Goal: Task Accomplishment & Management: Manage account settings

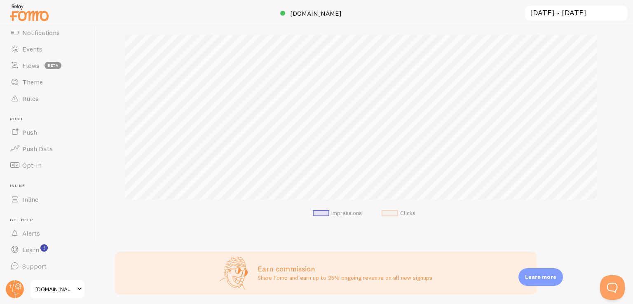
scroll to position [157, 0]
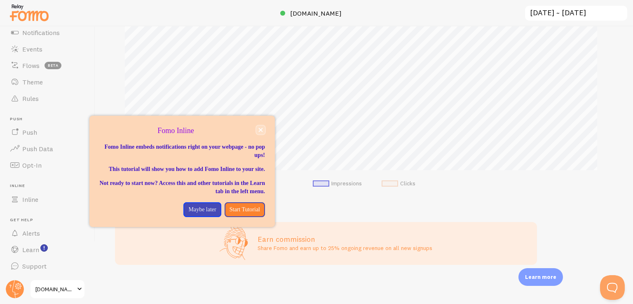
click at [259, 132] on button "close," at bounding box center [261, 130] width 9 height 9
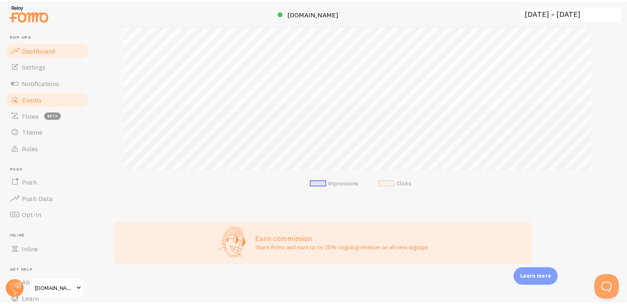
scroll to position [0, 0]
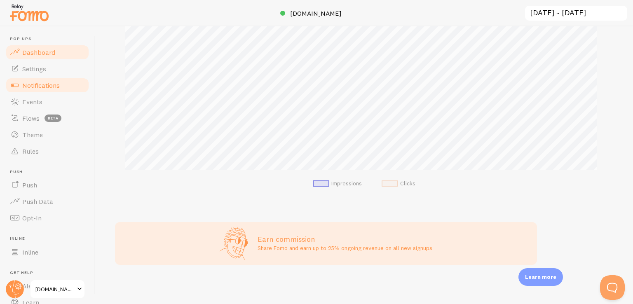
click at [50, 88] on span "Notifications" at bounding box center [41, 85] width 38 height 8
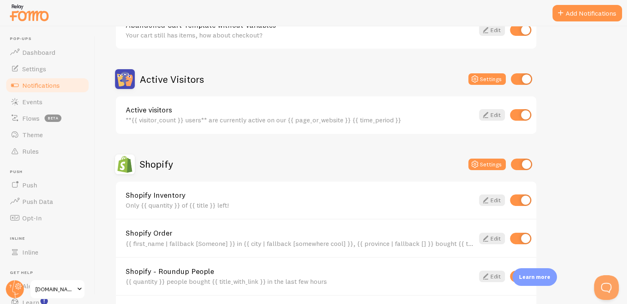
scroll to position [206, 0]
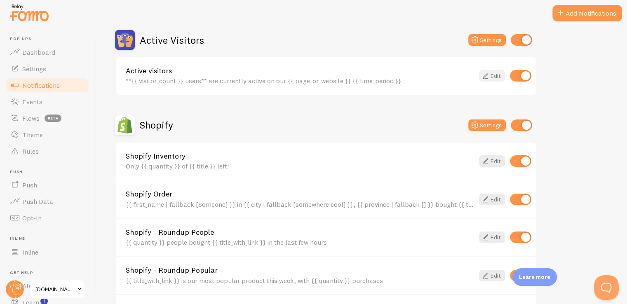
click at [493, 79] on link "Edit" at bounding box center [492, 76] width 26 height 12
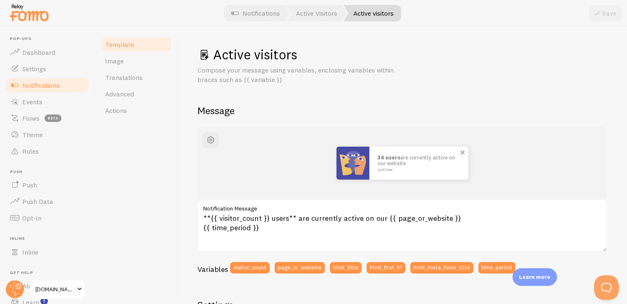
click at [360, 157] on img at bounding box center [353, 163] width 33 height 33
click at [209, 143] on span "button" at bounding box center [211, 140] width 10 height 10
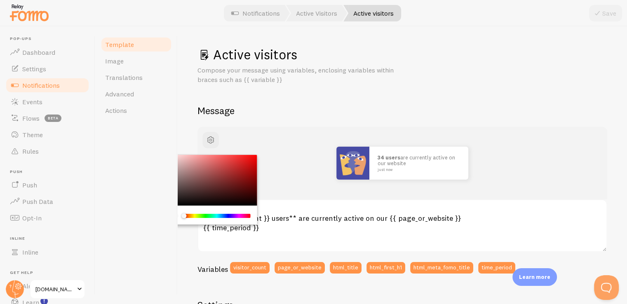
click at [195, 183] on div "Chrome color picker" at bounding box center [211, 180] width 93 height 51
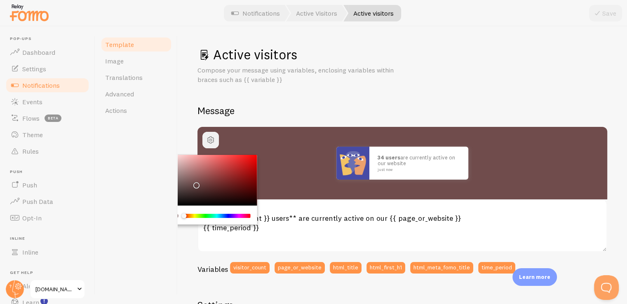
click at [217, 141] on button "button" at bounding box center [210, 140] width 16 height 16
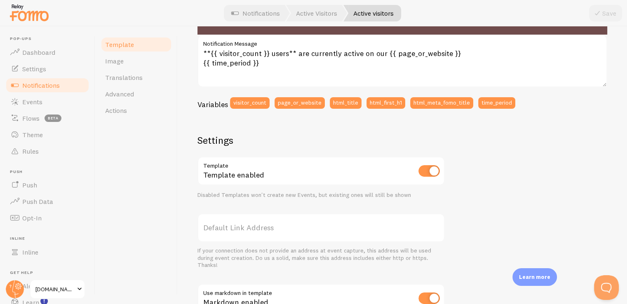
scroll to position [124, 0]
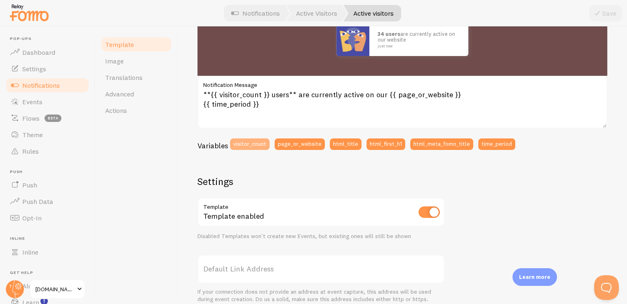
click at [254, 145] on button "visitor_count" at bounding box center [250, 145] width 40 height 12
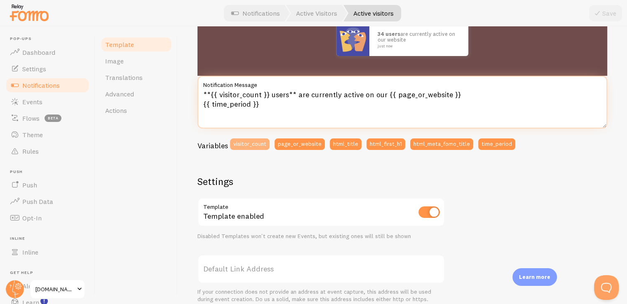
type textarea "{{ visitor_count }}**{{ visitor_count }} users** are currently active on our {{…"
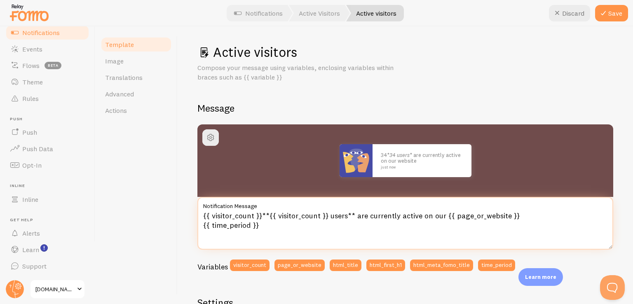
scroll to position [0, 0]
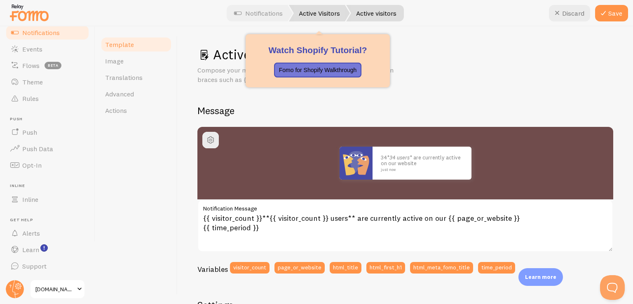
click at [329, 16] on link "Active Visitors" at bounding box center [319, 13] width 61 height 16
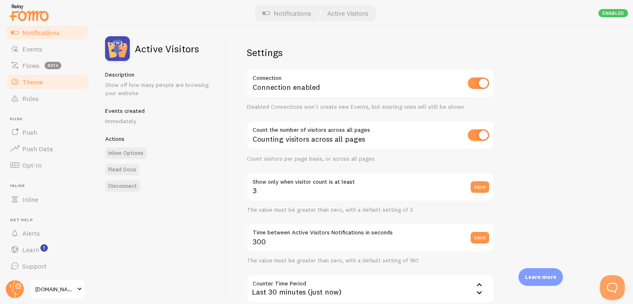
click at [57, 87] on link "Theme" at bounding box center [47, 82] width 85 height 16
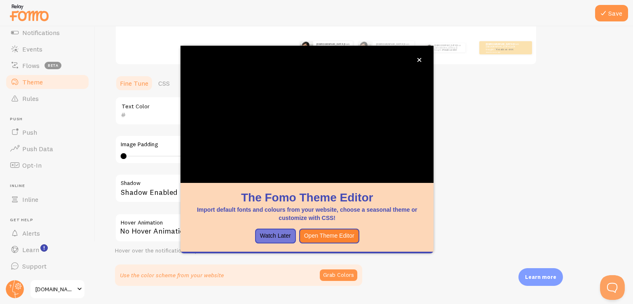
scroll to position [172, 0]
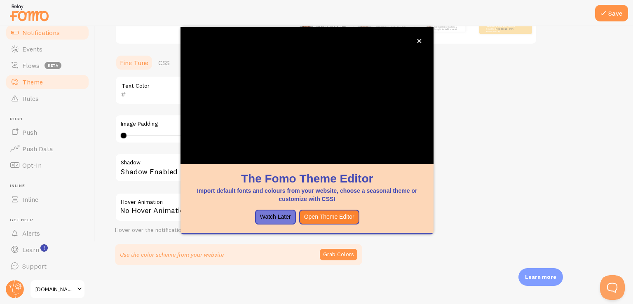
click at [45, 36] on link "Notifications" at bounding box center [47, 32] width 85 height 16
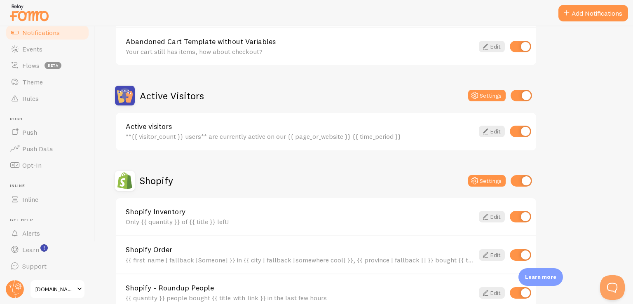
scroll to position [165, 0]
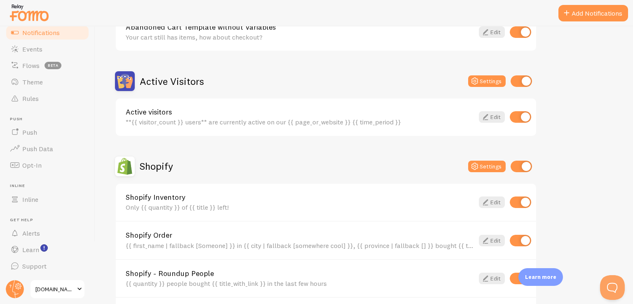
click at [258, 122] on div "**{{ visitor_count }} users** are currently active on our {{ page_or_website }}…" at bounding box center [300, 121] width 348 height 7
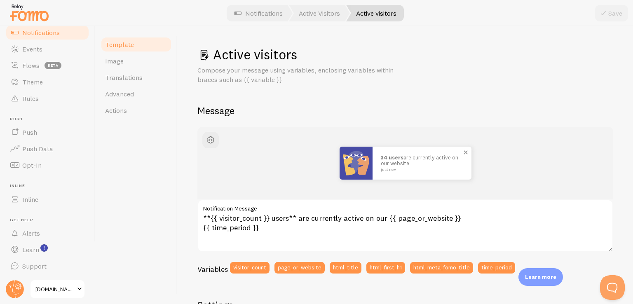
click at [463, 152] on span at bounding box center [466, 153] width 14 height 14
click at [462, 153] on span at bounding box center [466, 153] width 14 height 14
click at [463, 153] on span at bounding box center [466, 153] width 14 height 14
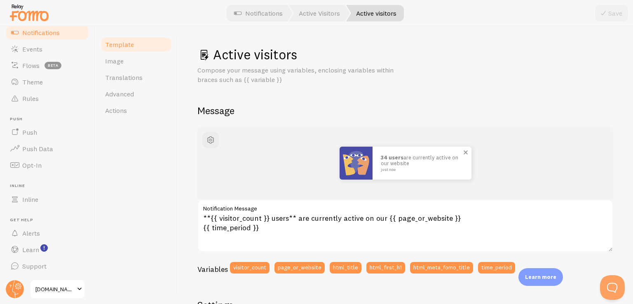
click at [463, 153] on span at bounding box center [466, 153] width 14 height 14
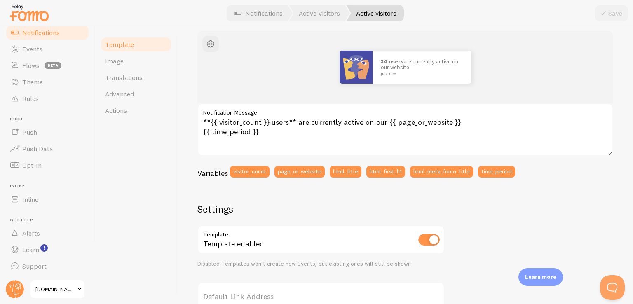
scroll to position [85, 0]
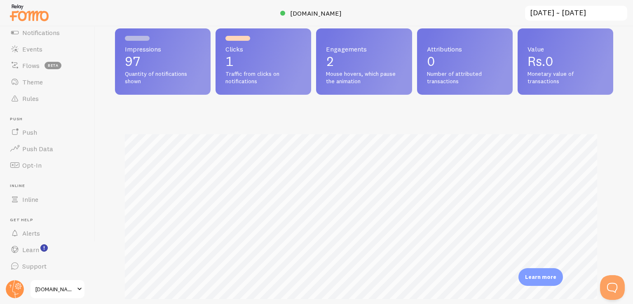
scroll to position [41, 0]
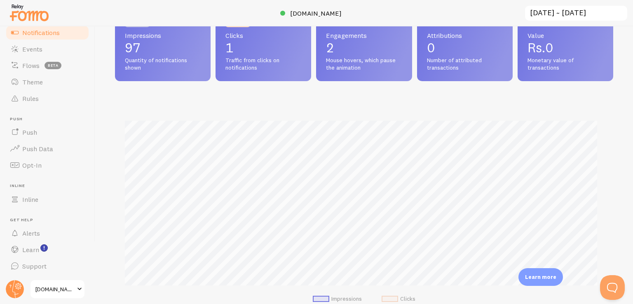
click at [58, 38] on link "Notifications" at bounding box center [47, 32] width 85 height 16
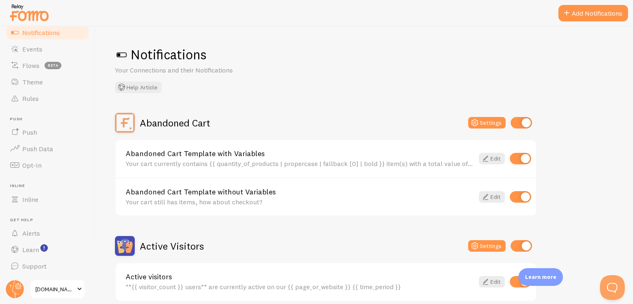
scroll to position [41, 0]
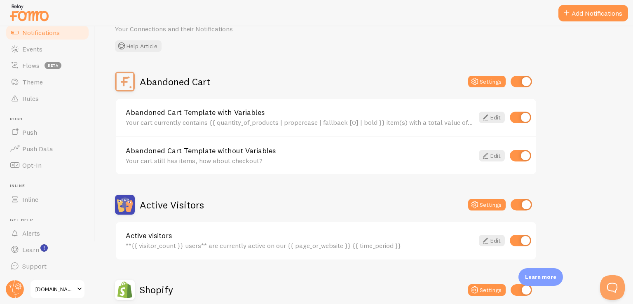
click at [524, 206] on input "checkbox" at bounding box center [521, 205] width 21 height 12
checkbox input "false"
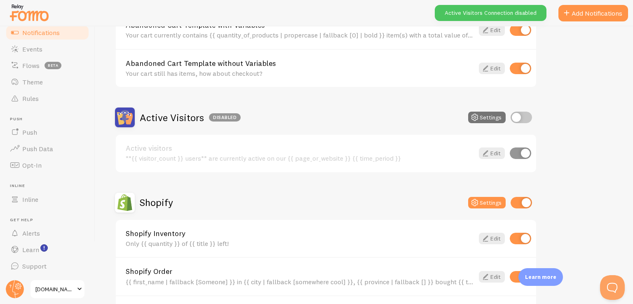
scroll to position [165, 0]
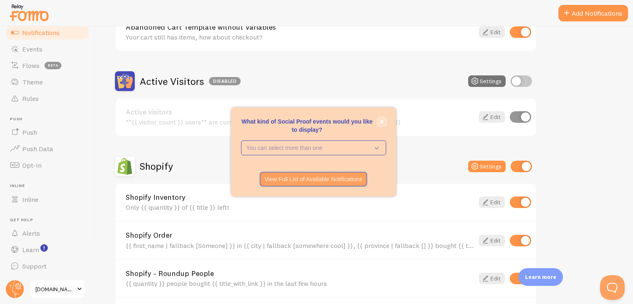
click at [383, 121] on icon "close," at bounding box center [382, 122] width 5 height 5
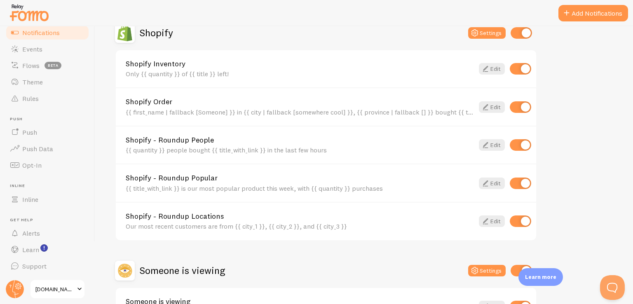
scroll to position [358, 0]
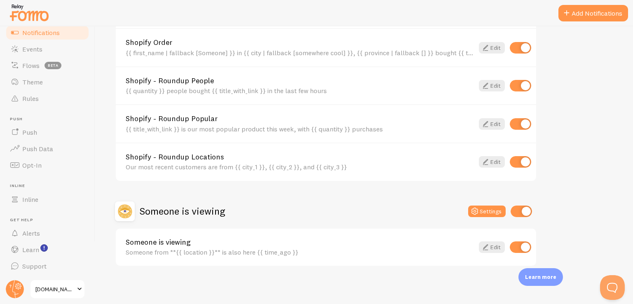
click at [527, 212] on input "checkbox" at bounding box center [521, 212] width 21 height 12
checkbox input "false"
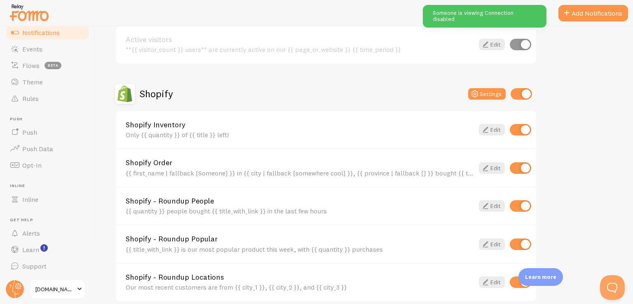
scroll to position [234, 0]
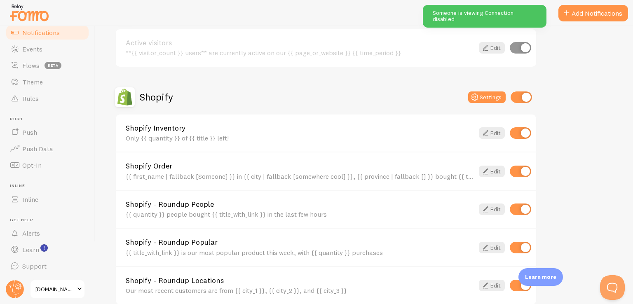
click at [527, 101] on input "checkbox" at bounding box center [521, 98] width 21 height 12
checkbox input "false"
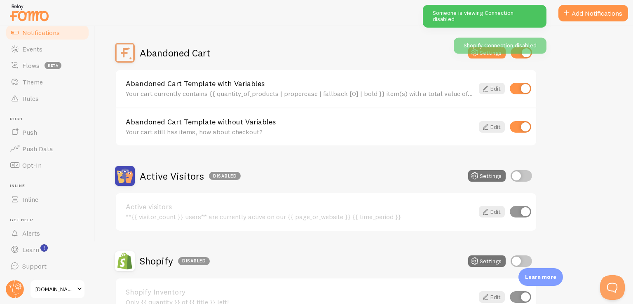
scroll to position [69, 0]
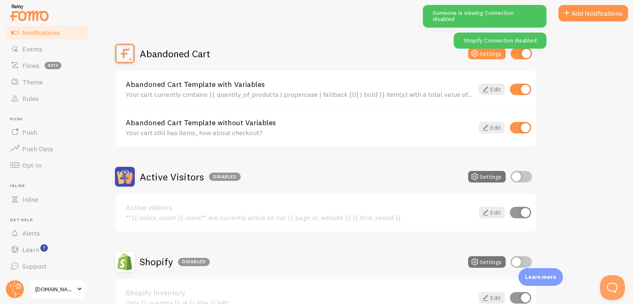
click at [525, 56] on input "checkbox" at bounding box center [521, 54] width 21 height 12
checkbox input "false"
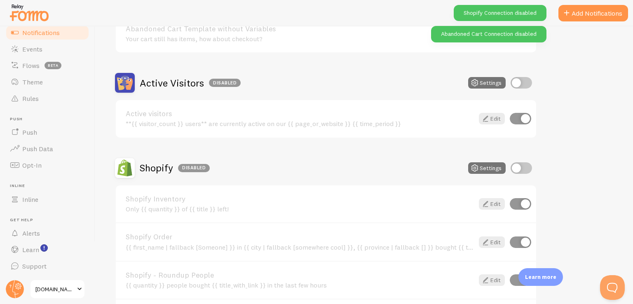
scroll to position [165, 0]
